Goal: Information Seeking & Learning: Check status

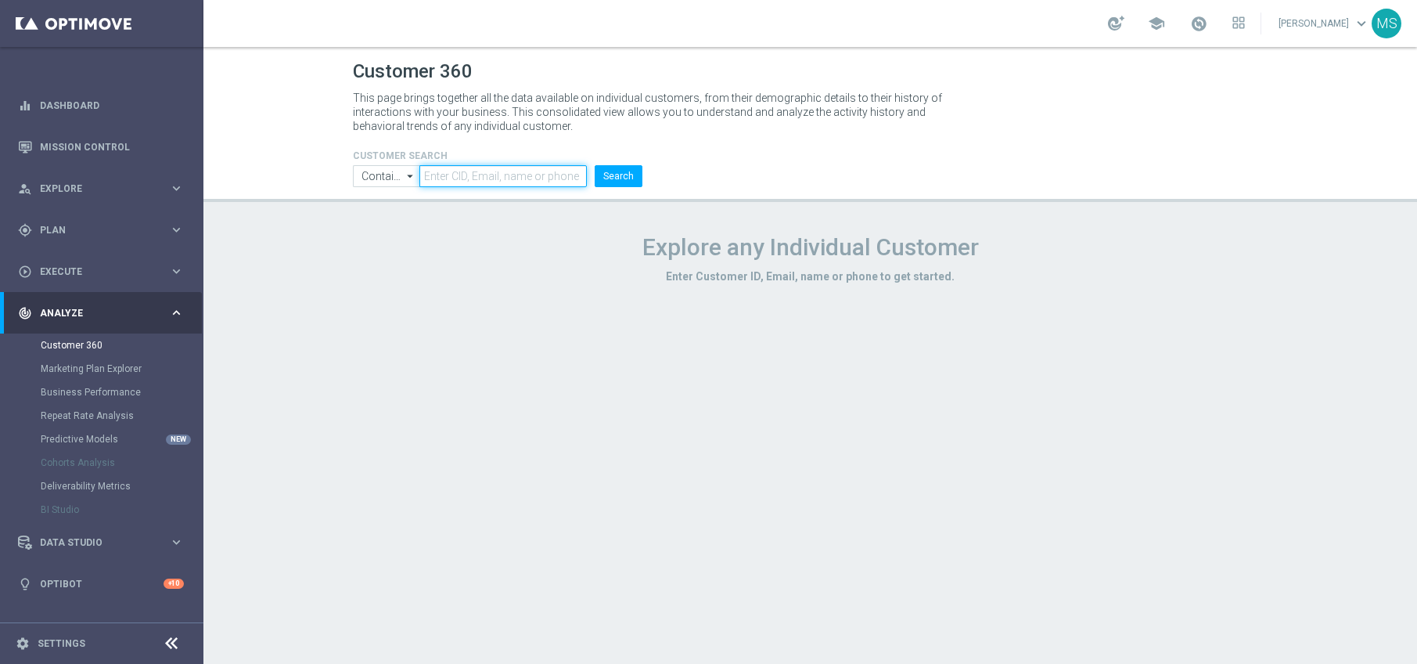
click at [523, 176] on input "text" at bounding box center [503, 176] width 167 height 22
paste input "939479"
type input "939479"
click at [595, 165] on button "Search" at bounding box center [619, 176] width 48 height 22
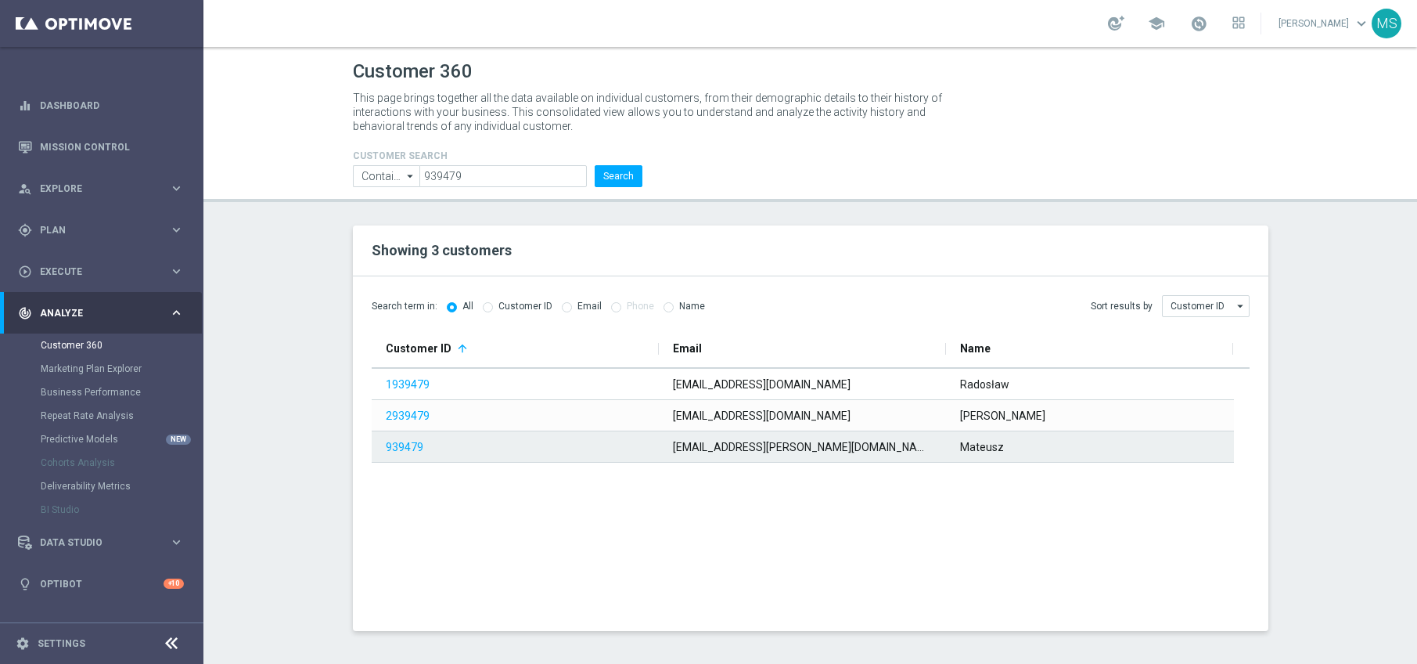
click at [628, 441] on span "939479" at bounding box center [514, 447] width 257 height 30
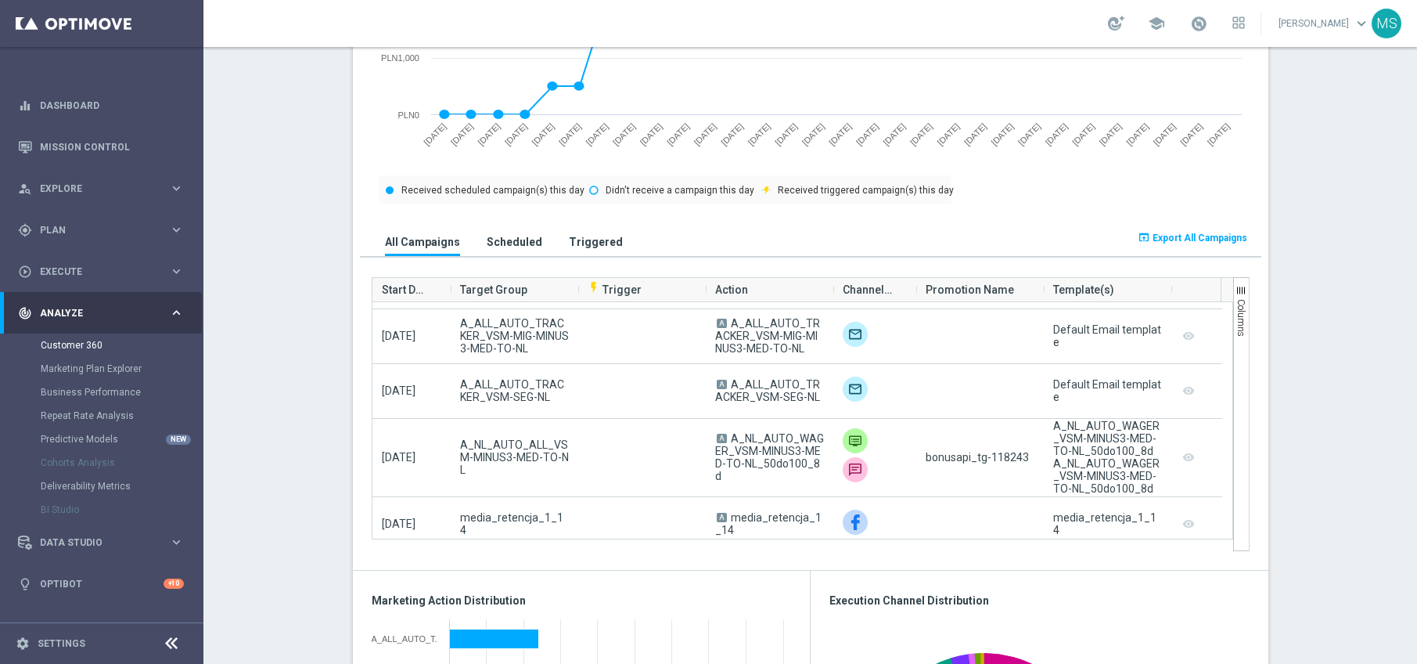
scroll to position [49, 0]
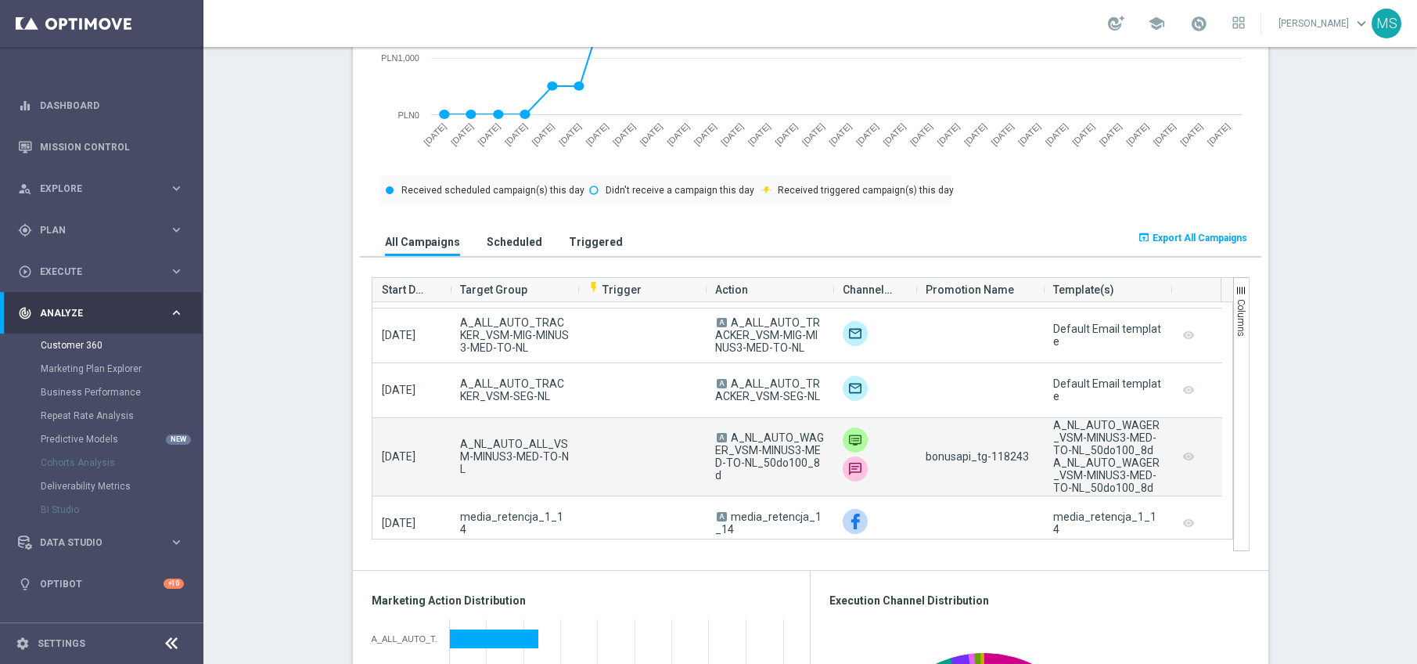
drag, startPoint x: 818, startPoint y: 468, endPoint x: 726, endPoint y: 445, distance: 94.5
click at [726, 445] on div "A A_NL_AUTO_WAGER_VSM-MINUS3-MED-TO-NL_50do100_8d" at bounding box center [770, 456] width 128 height 77
copy span "A_NL_AUTO_WAGER_VSM-MINUS3-MED-TO-NL_50do100_8d"
drag, startPoint x: 1025, startPoint y: 451, endPoint x: 985, endPoint y: 456, distance: 40.3
click at [985, 456] on div "bonusapi_tg-118243" at bounding box center [981, 456] width 128 height 77
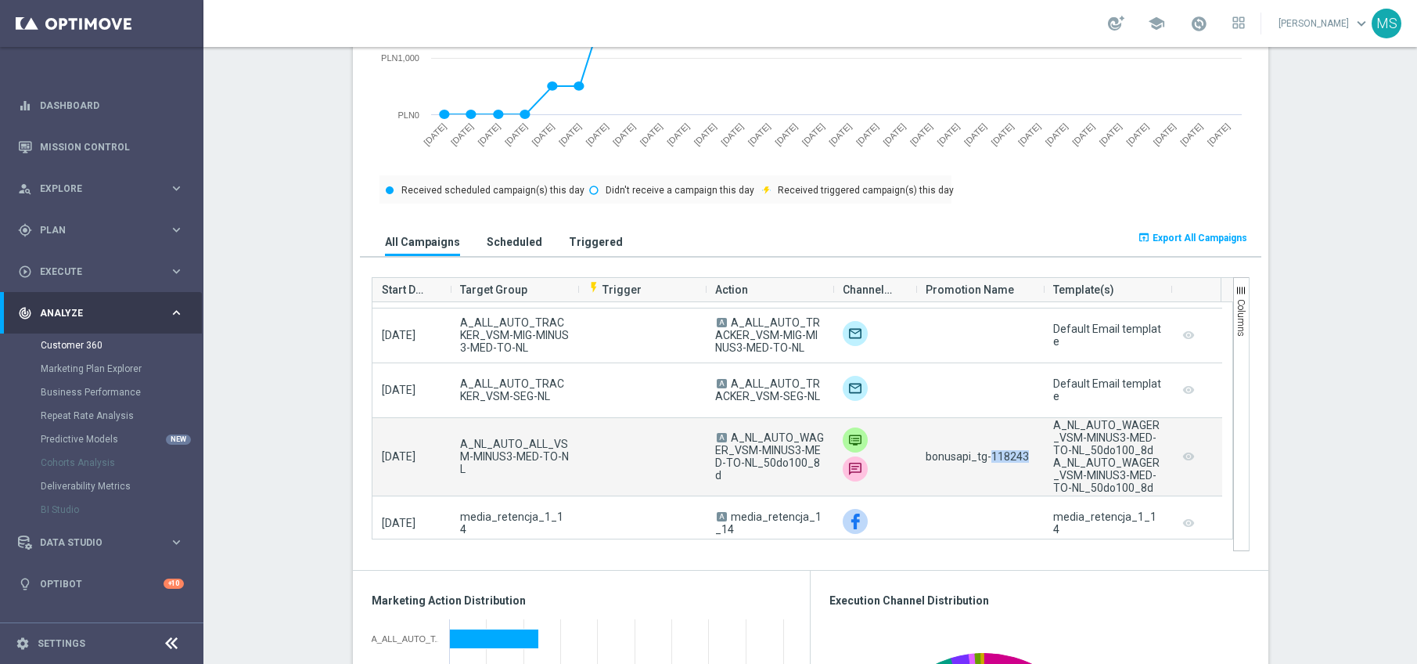
copy span "118243"
